Goal: Task Accomplishment & Management: Manage account settings

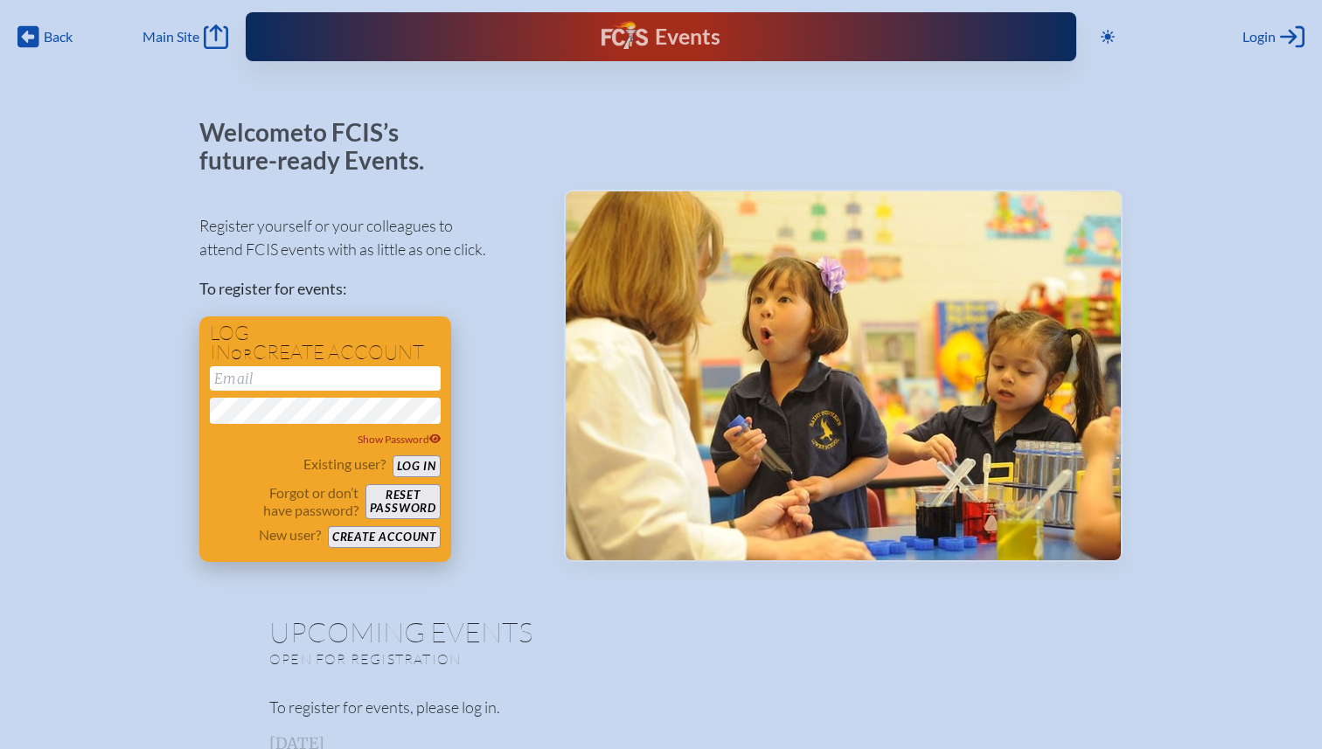
type input "[EMAIL_ADDRESS][DOMAIN_NAME]"
click at [421, 469] on button "Log in" at bounding box center [417, 466] width 48 height 22
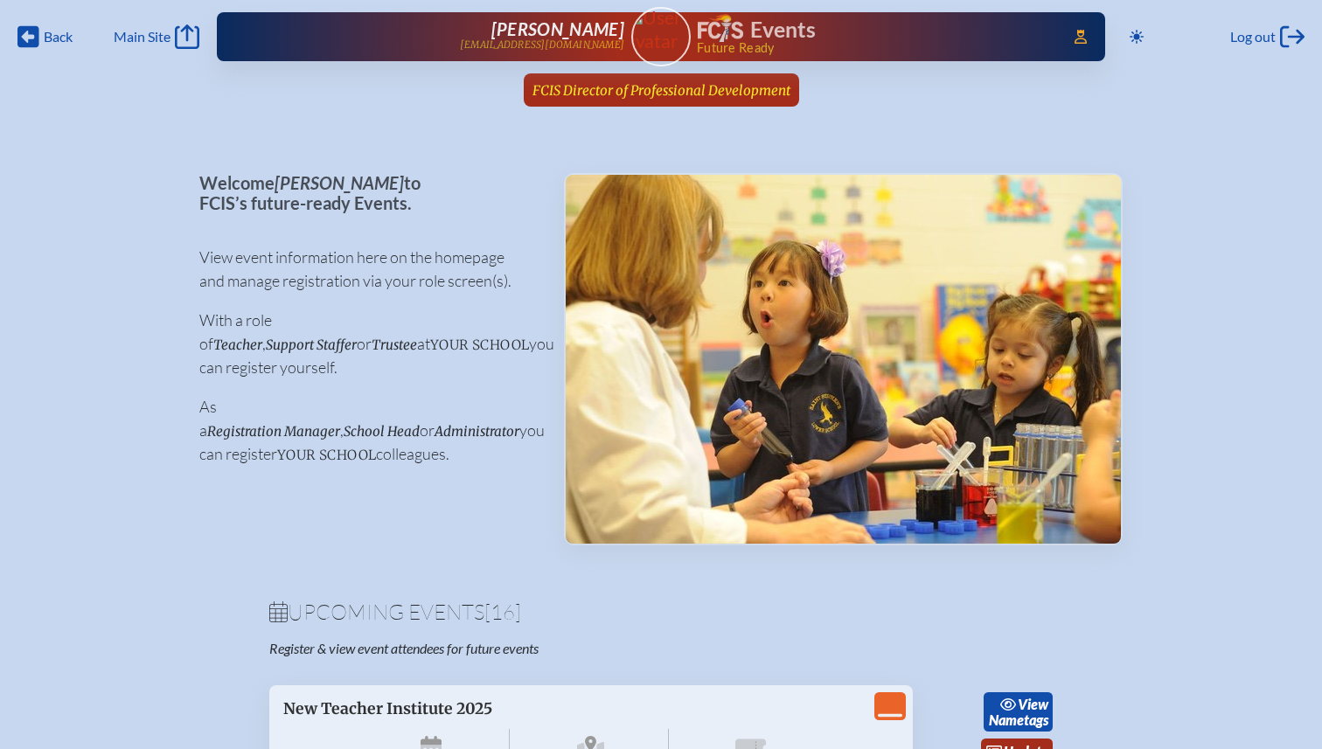
click at [703, 93] on span "FCIS Director of Professional Development" at bounding box center [661, 90] width 258 height 17
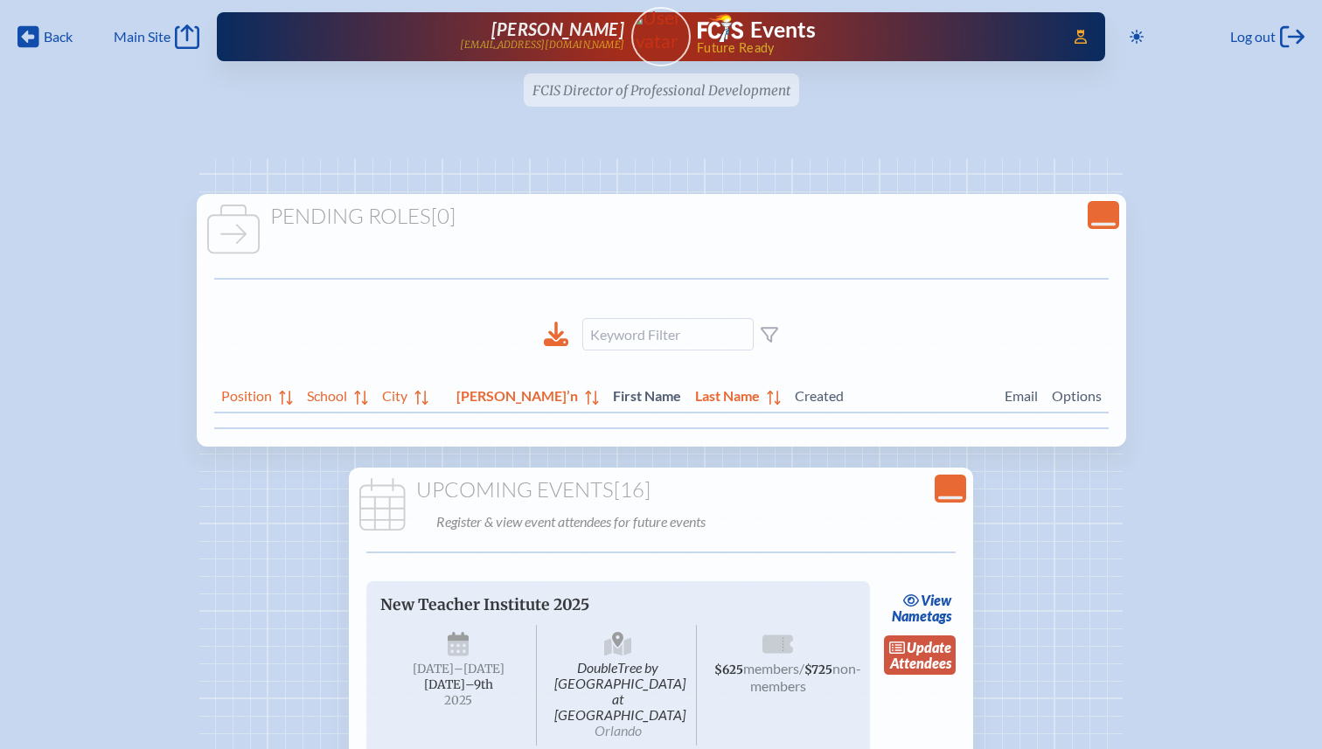
click at [928, 671] on link "update Attendees" at bounding box center [920, 656] width 72 height 40
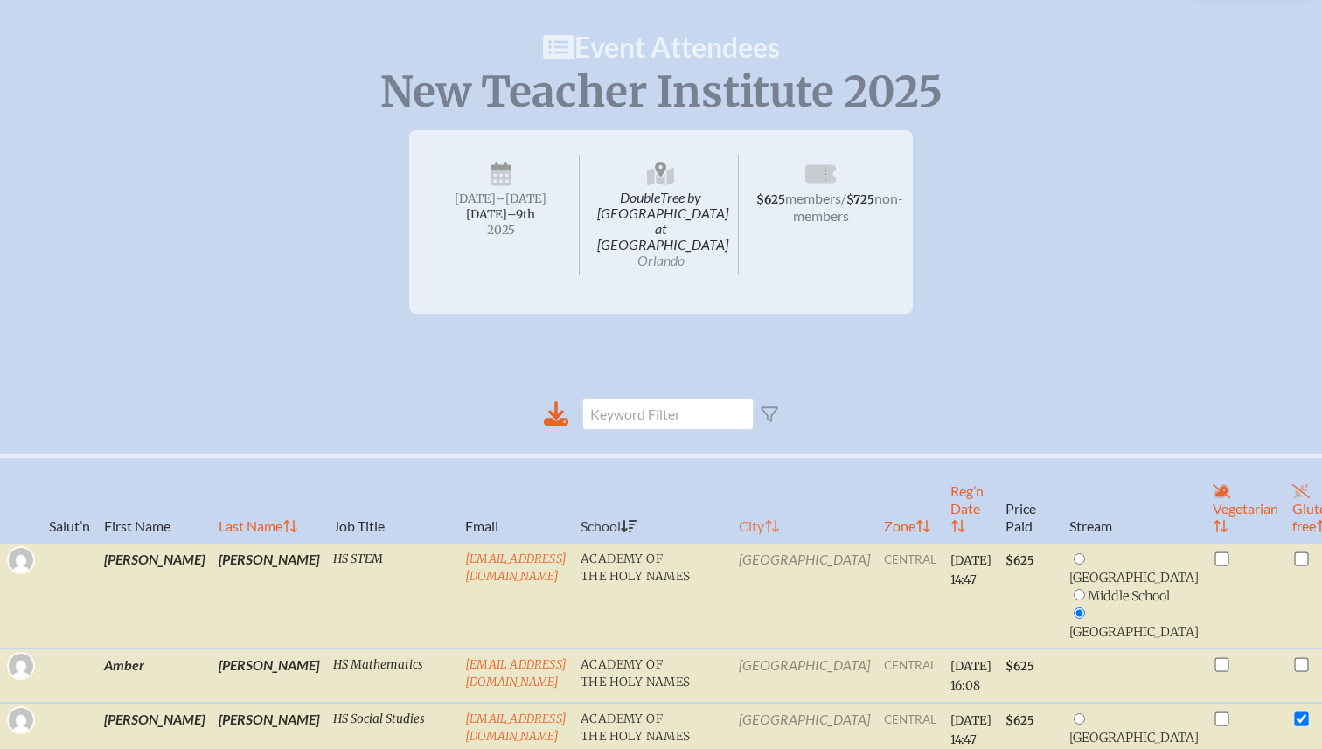
scroll to position [127, 0]
click at [943, 496] on th "Reg’n Date" at bounding box center [970, 498] width 55 height 87
radio input "true"
checkbox input "false"
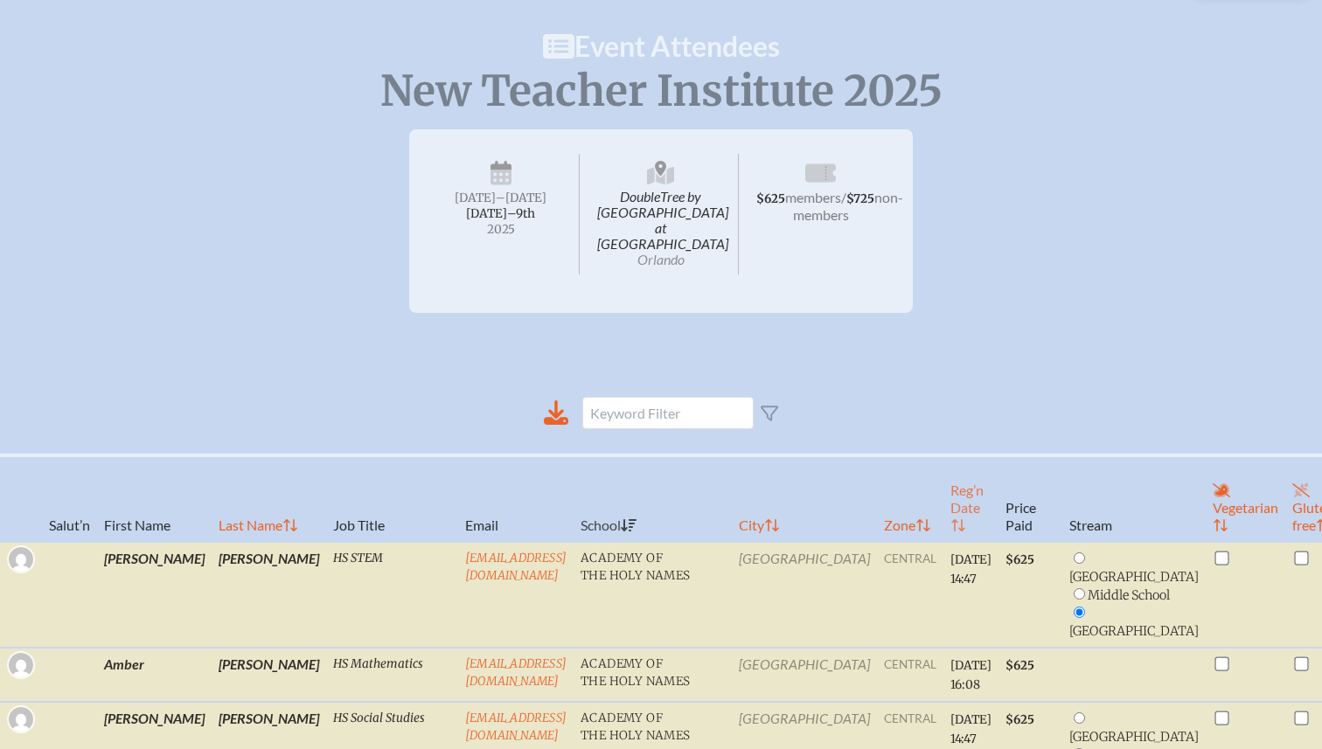
radio input "false"
radio input "true"
radio input "false"
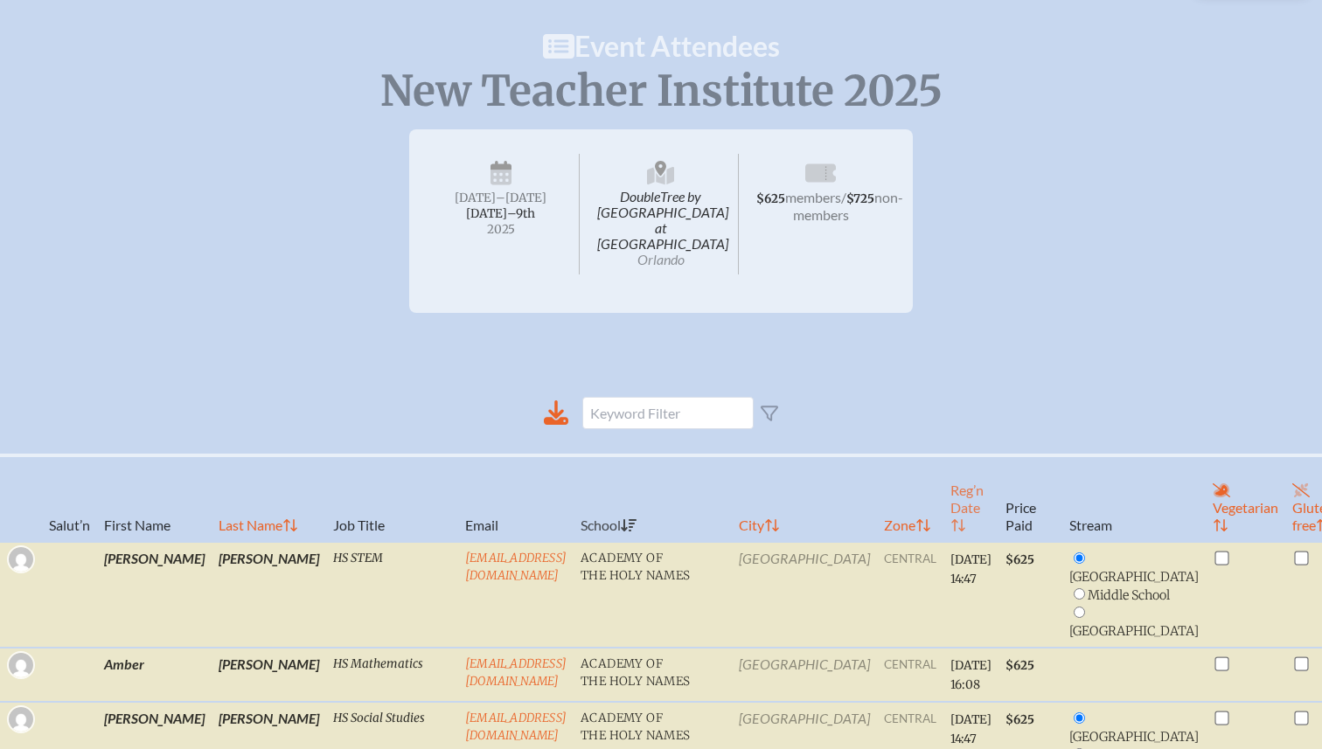
radio input "true"
checkbox input "false"
radio input "true"
checkbox input "true"
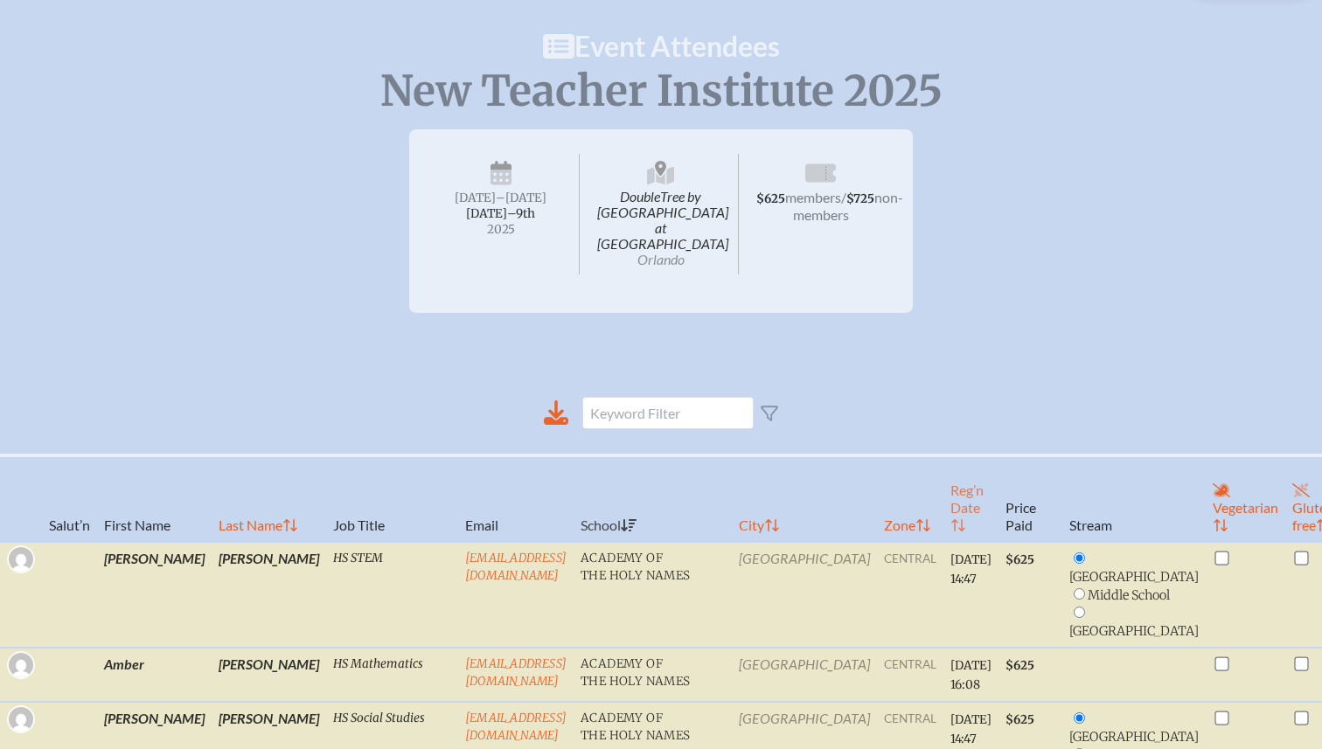
checkbox input "true"
radio input "true"
checkbox input "true"
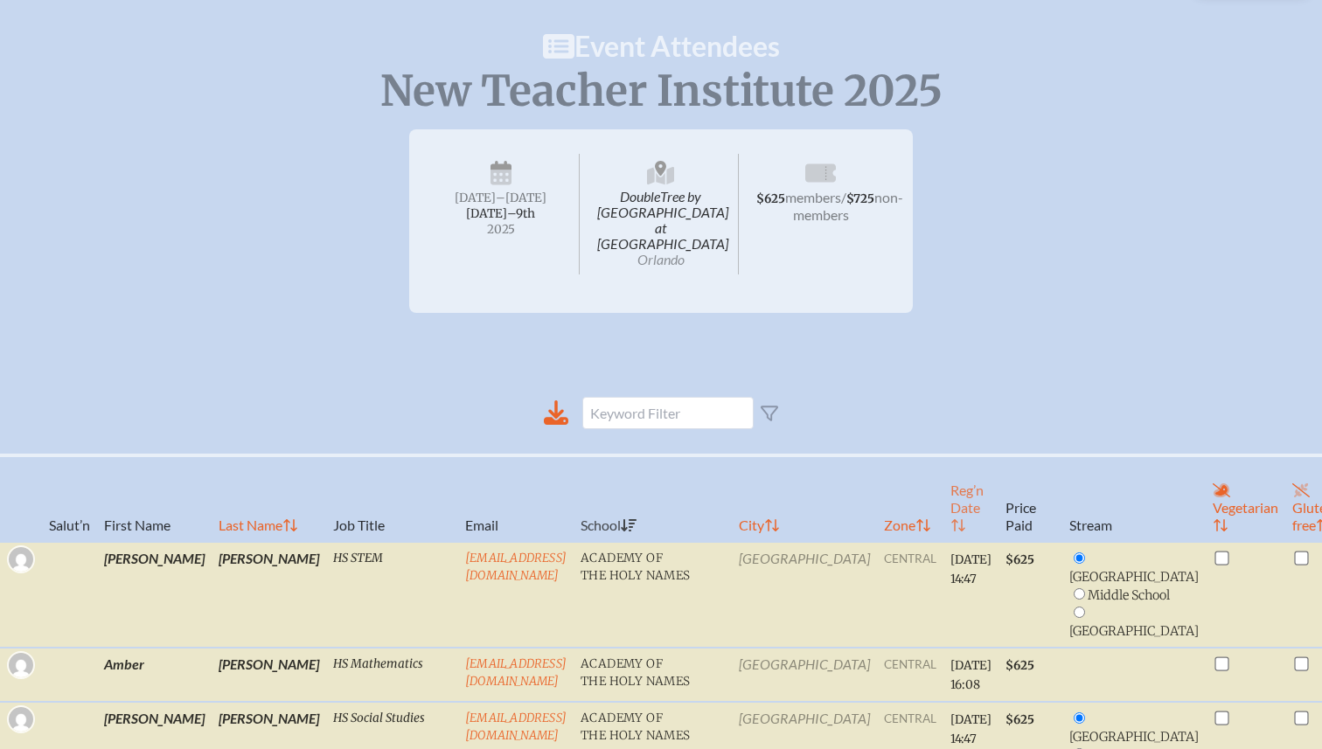
radio input "true"
checkbox input "false"
radio input "true"
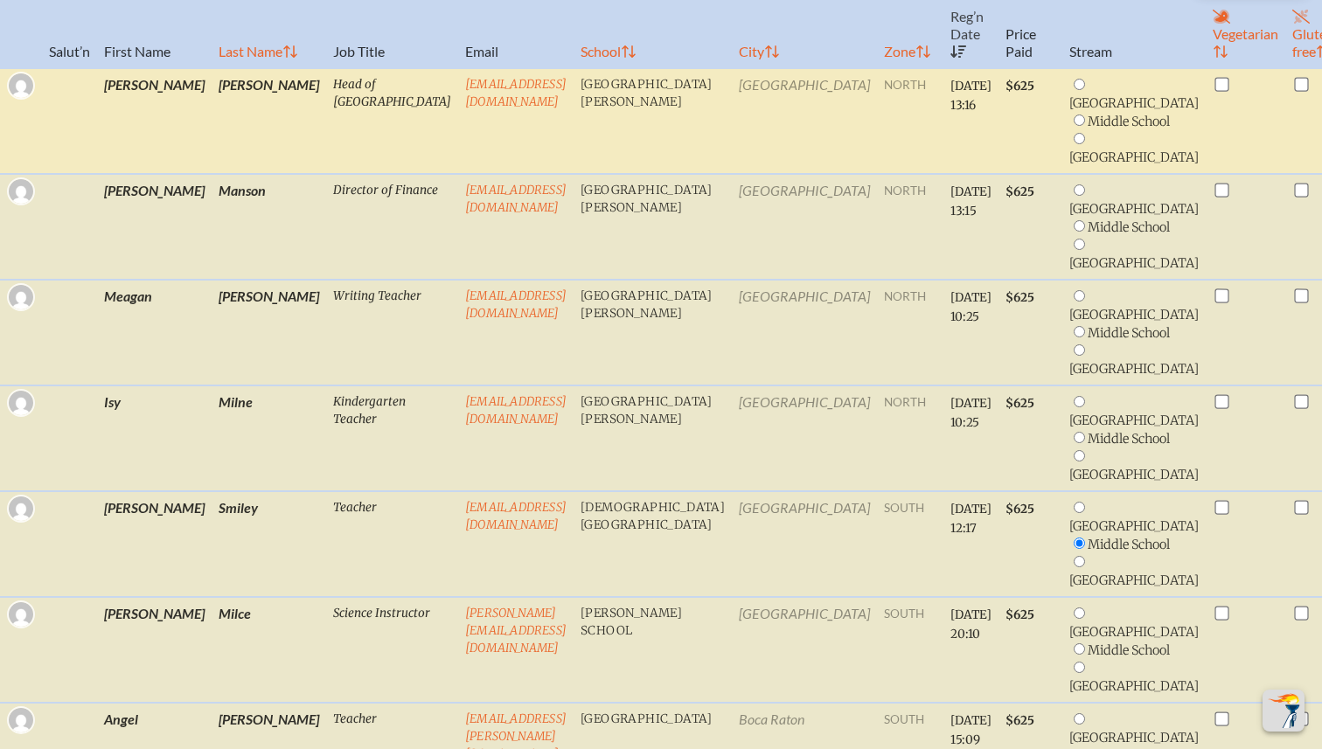
scroll to position [603, 0]
